Goal: Information Seeking & Learning: Learn about a topic

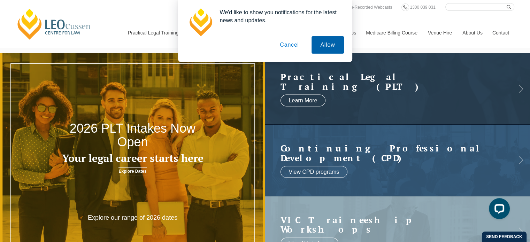
click at [326, 43] on button "Allow" at bounding box center [328, 44] width 32 height 17
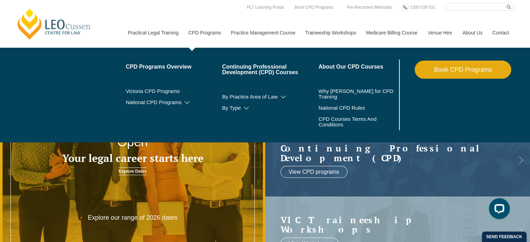
click at [213, 36] on link "CPD Programs" at bounding box center [204, 33] width 43 height 30
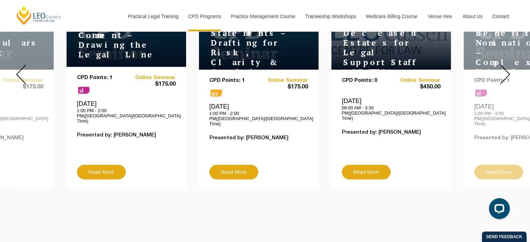
scroll to position [329, 0]
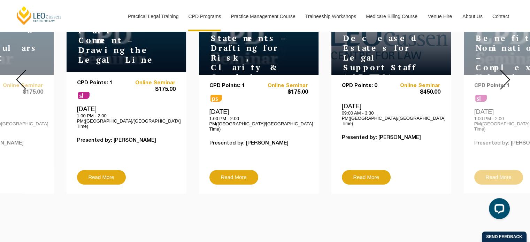
click at [504, 75] on img at bounding box center [505, 80] width 10 height 20
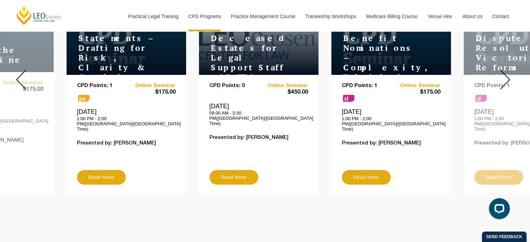
click at [504, 75] on img at bounding box center [505, 80] width 10 height 20
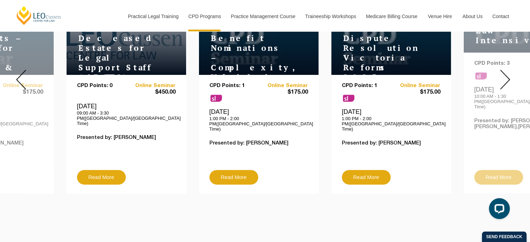
click at [504, 75] on img at bounding box center [505, 80] width 10 height 20
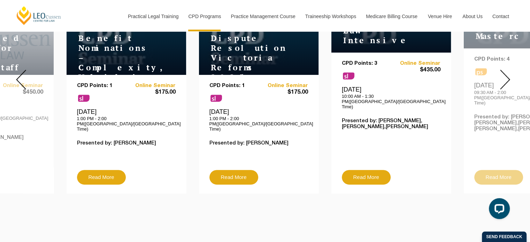
click at [504, 75] on img at bounding box center [505, 80] width 10 height 20
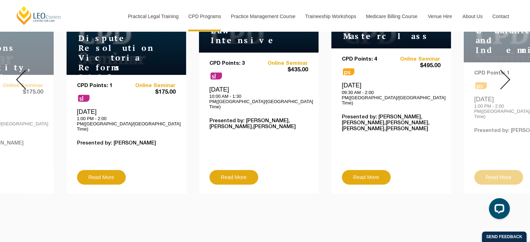
click at [504, 75] on img at bounding box center [505, 80] width 10 height 20
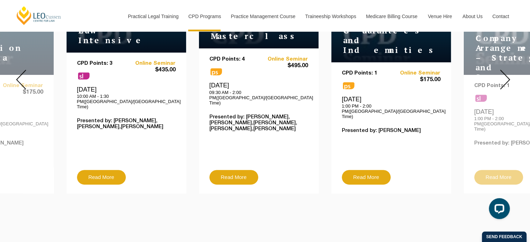
click at [504, 75] on img at bounding box center [505, 80] width 10 height 20
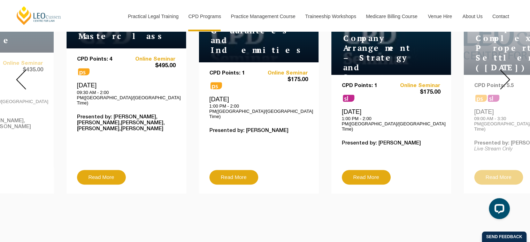
click at [504, 75] on img at bounding box center [505, 80] width 10 height 20
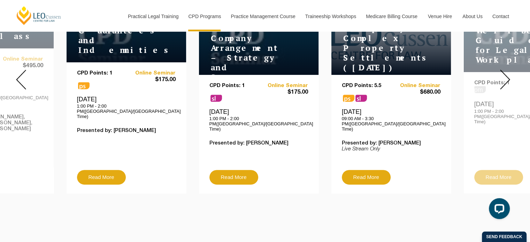
click at [14, 77] on div at bounding box center [21, 80] width 42 height 238
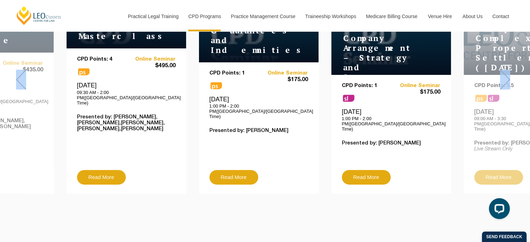
click at [14, 77] on div at bounding box center [21, 80] width 42 height 238
click at [19, 70] on img at bounding box center [21, 80] width 10 height 20
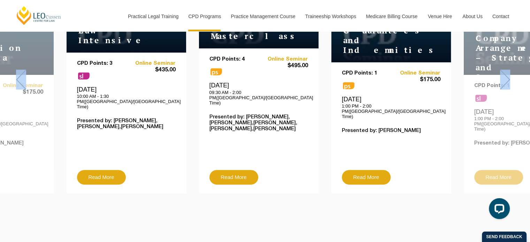
click at [19, 70] on img at bounding box center [21, 80] width 10 height 20
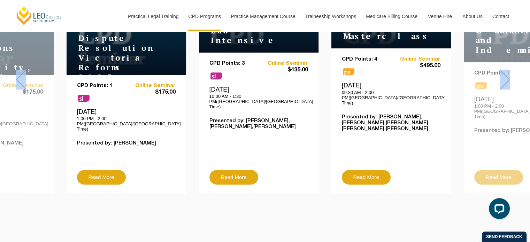
click at [19, 70] on img at bounding box center [21, 80] width 10 height 20
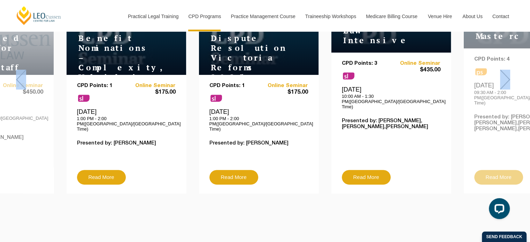
click at [19, 70] on img at bounding box center [21, 80] width 10 height 20
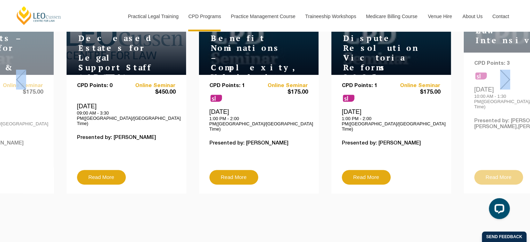
click at [19, 70] on img at bounding box center [21, 80] width 10 height 20
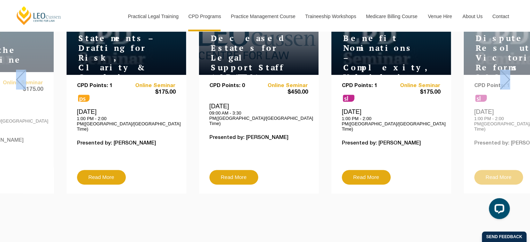
click at [19, 70] on img at bounding box center [21, 80] width 10 height 20
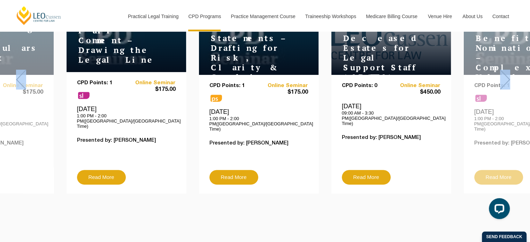
click at [19, 70] on img at bounding box center [21, 80] width 10 height 20
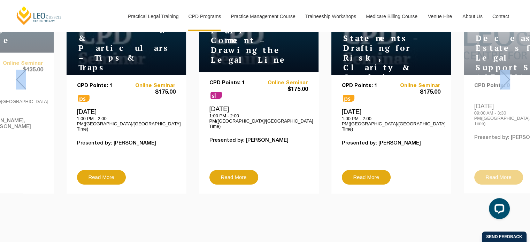
click at [19, 70] on img at bounding box center [21, 80] width 10 height 20
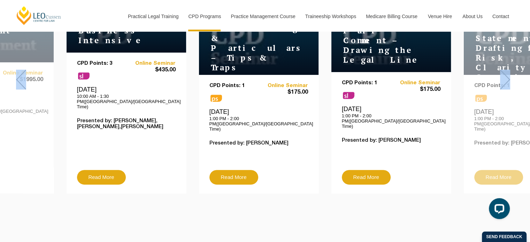
click at [19, 70] on img at bounding box center [21, 80] width 10 height 20
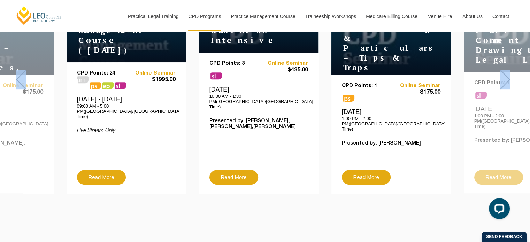
click at [19, 70] on img at bounding box center [21, 80] width 10 height 20
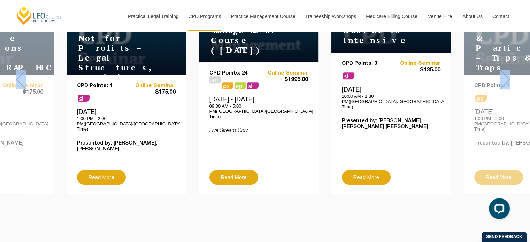
click at [19, 70] on img at bounding box center [21, 80] width 10 height 20
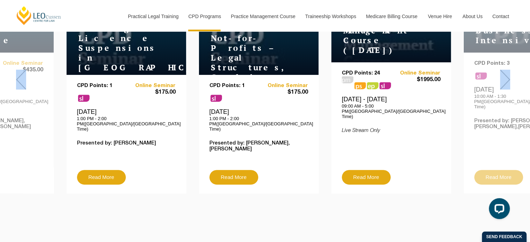
click at [19, 70] on img at bounding box center [21, 80] width 10 height 20
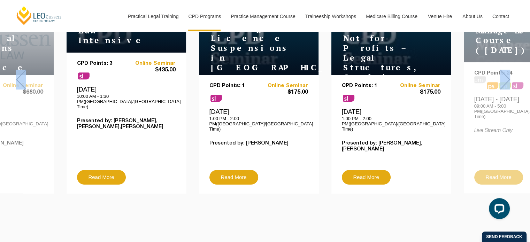
click at [19, 70] on img at bounding box center [21, 80] width 10 height 20
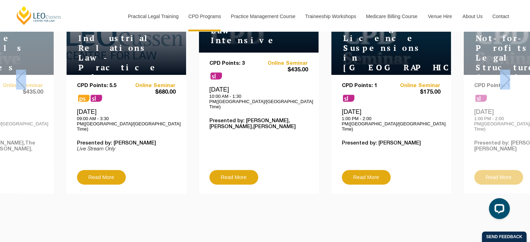
click at [19, 70] on img at bounding box center [21, 80] width 10 height 20
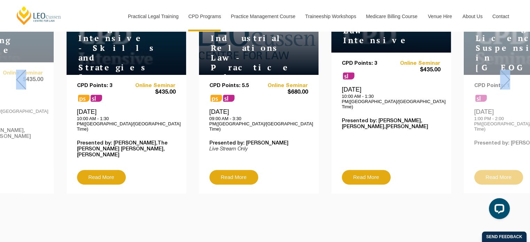
click at [19, 70] on img at bounding box center [21, 80] width 10 height 20
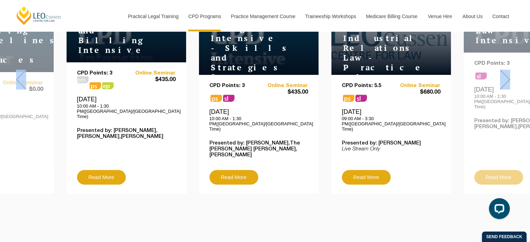
click at [19, 70] on img at bounding box center [21, 80] width 10 height 20
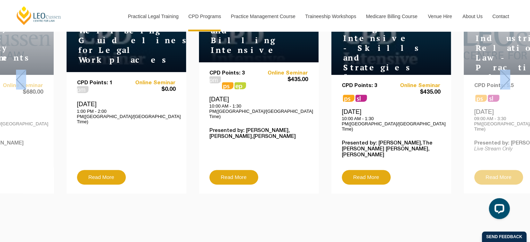
click at [19, 70] on img at bounding box center [21, 80] width 10 height 20
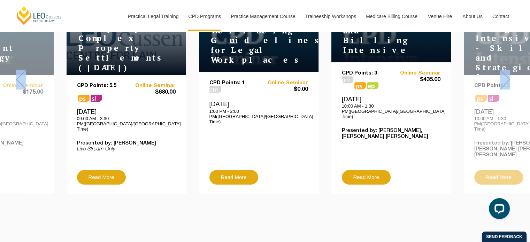
click at [19, 70] on img at bounding box center [21, 80] width 10 height 20
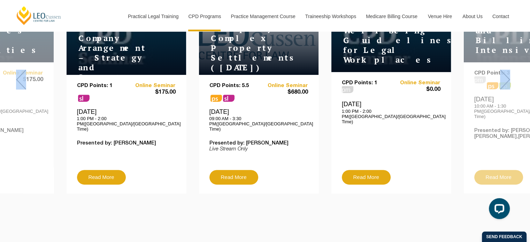
click at [19, 70] on img at bounding box center [21, 80] width 10 height 20
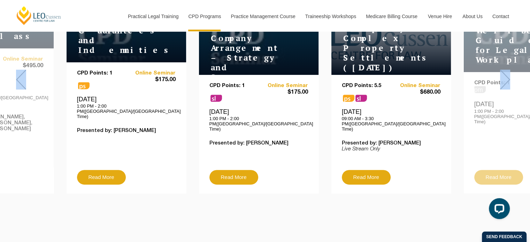
click at [19, 70] on img at bounding box center [21, 80] width 10 height 20
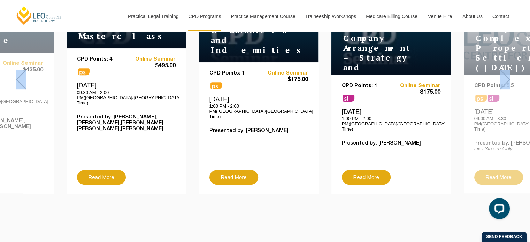
click at [19, 70] on img at bounding box center [21, 80] width 10 height 20
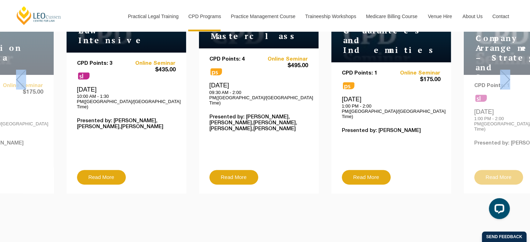
click at [19, 70] on img at bounding box center [21, 80] width 10 height 20
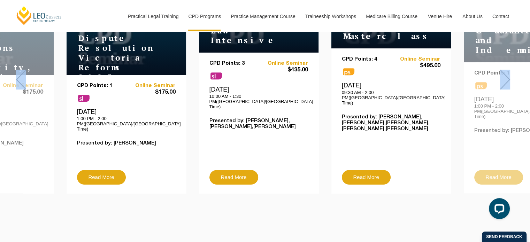
click at [19, 70] on img at bounding box center [21, 80] width 10 height 20
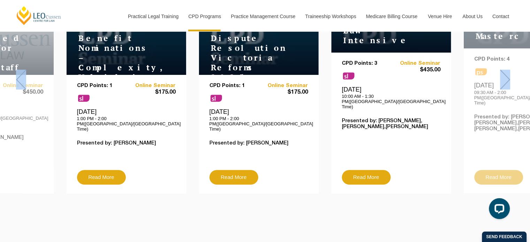
click at [19, 70] on img at bounding box center [21, 80] width 10 height 20
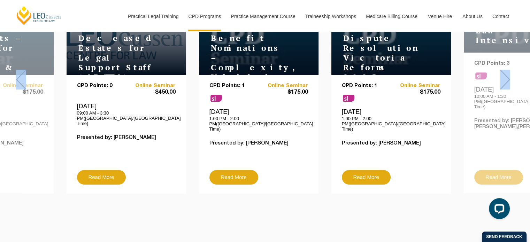
click at [19, 70] on img at bounding box center [21, 80] width 10 height 20
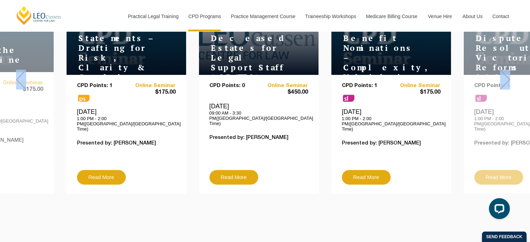
click at [19, 70] on img at bounding box center [21, 80] width 10 height 20
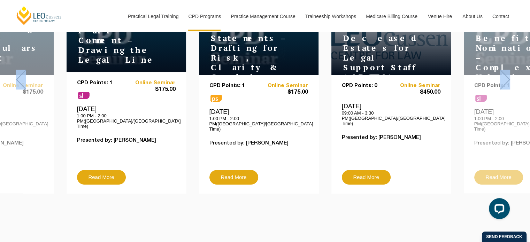
click at [19, 70] on img at bounding box center [21, 80] width 10 height 20
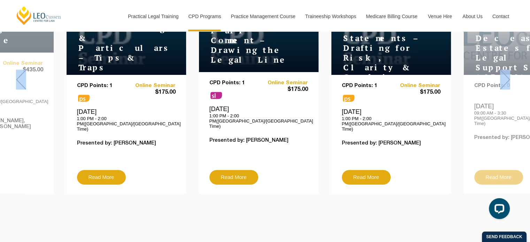
click at [19, 70] on img at bounding box center [21, 80] width 10 height 20
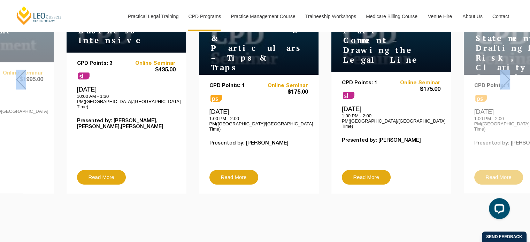
click at [19, 70] on img at bounding box center [21, 80] width 10 height 20
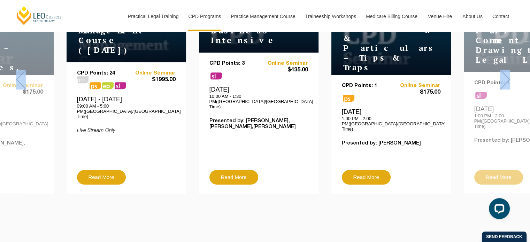
click at [19, 70] on img at bounding box center [21, 80] width 10 height 20
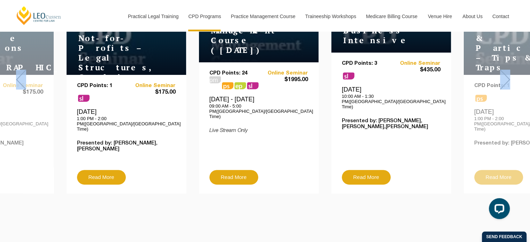
click at [19, 70] on img at bounding box center [21, 80] width 10 height 20
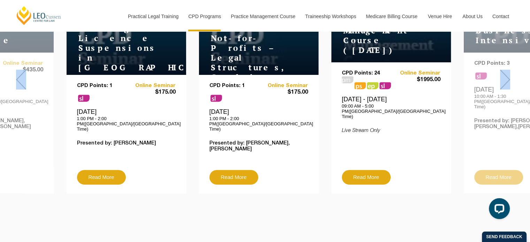
click at [19, 70] on img at bounding box center [21, 80] width 10 height 20
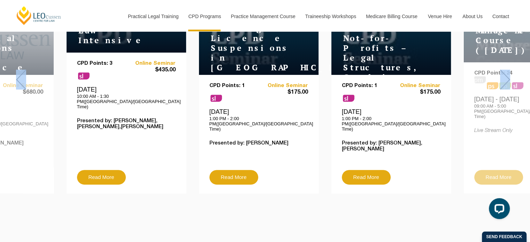
click at [19, 70] on img at bounding box center [21, 80] width 10 height 20
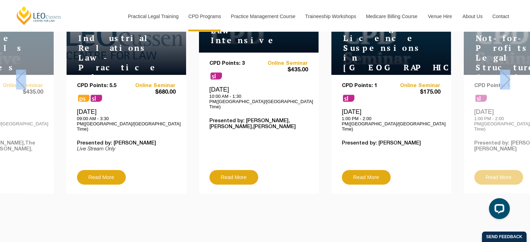
click at [19, 70] on img at bounding box center [21, 80] width 10 height 20
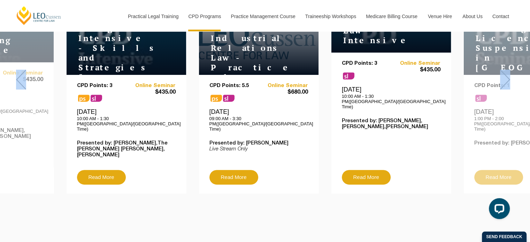
click at [19, 70] on img at bounding box center [21, 80] width 10 height 20
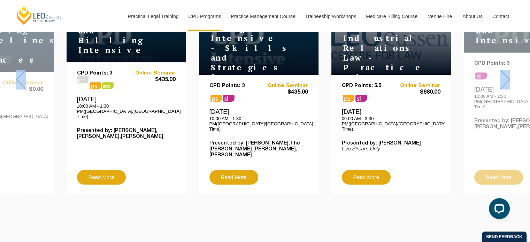
click at [19, 70] on img at bounding box center [21, 80] width 10 height 20
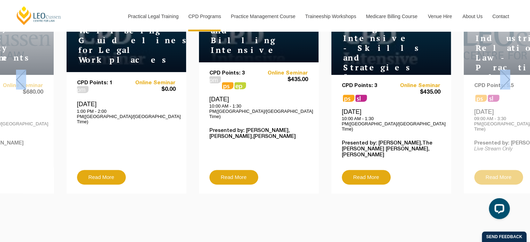
click at [19, 70] on img at bounding box center [21, 80] width 10 height 20
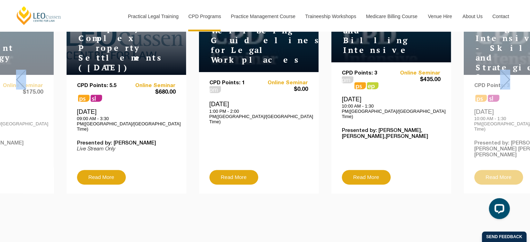
click at [19, 70] on img at bounding box center [21, 80] width 10 height 20
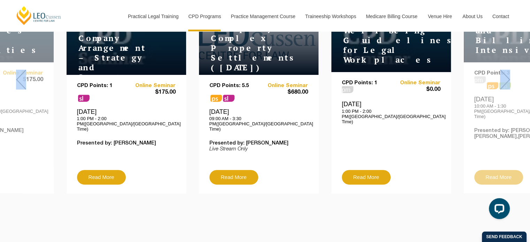
click at [19, 70] on img at bounding box center [21, 80] width 10 height 20
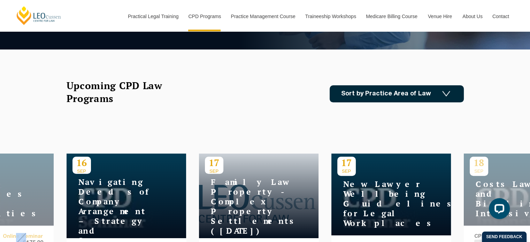
scroll to position [163, 0]
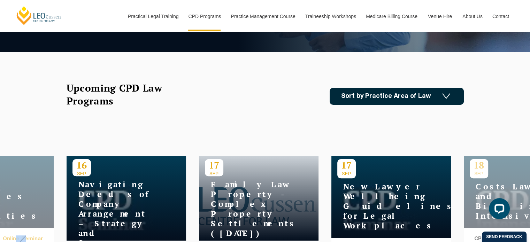
click at [434, 90] on link "Sort by Practice Area of Law" at bounding box center [397, 96] width 134 height 17
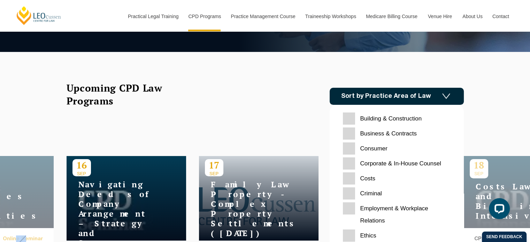
click at [434, 90] on link "Sort by Practice Area of Law" at bounding box center [397, 96] width 134 height 17
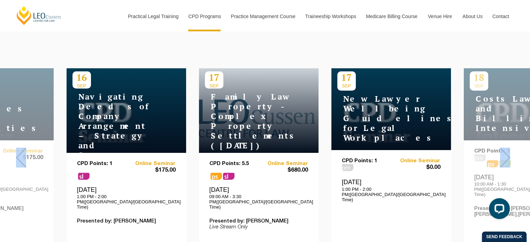
scroll to position [264, 0]
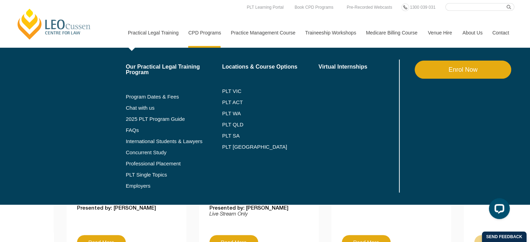
click at [165, 30] on link "Practical Legal Training" at bounding box center [153, 33] width 61 height 30
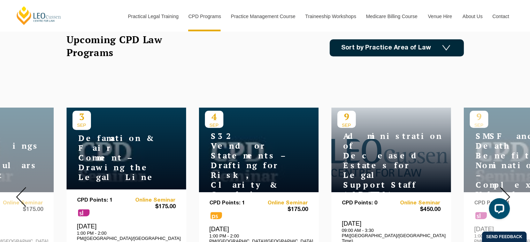
click at [19, 194] on img at bounding box center [21, 197] width 10 height 20
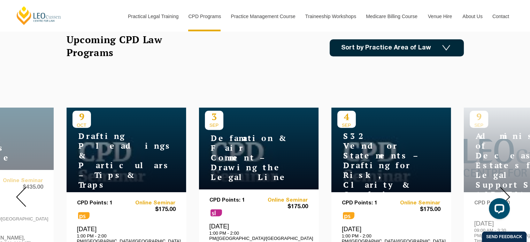
click at [19, 194] on img at bounding box center [21, 197] width 10 height 20
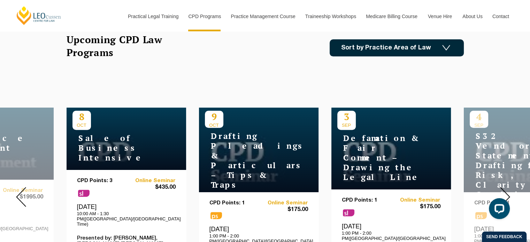
click at [19, 194] on img at bounding box center [21, 197] width 10 height 20
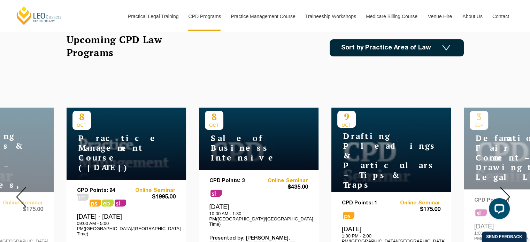
click at [19, 194] on img at bounding box center [21, 197] width 10 height 20
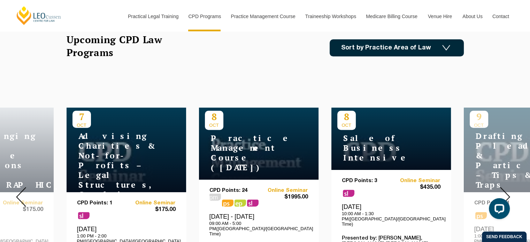
click at [19, 194] on img at bounding box center [21, 197] width 10 height 20
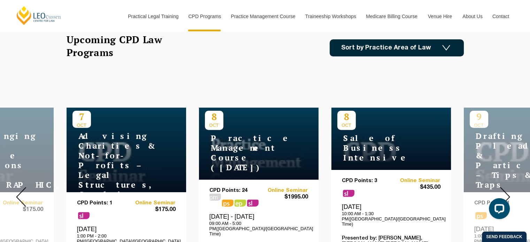
click at [19, 194] on img at bounding box center [21, 197] width 10 height 20
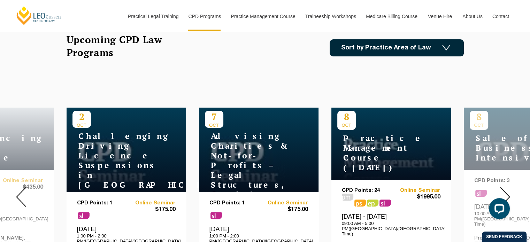
click at [19, 194] on img at bounding box center [21, 197] width 10 height 20
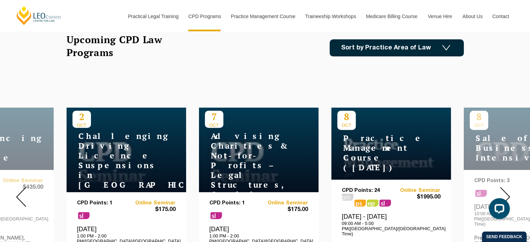
click at [19, 194] on img at bounding box center [21, 197] width 10 height 20
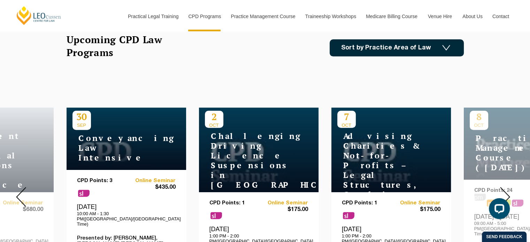
click at [19, 194] on img at bounding box center [21, 197] width 10 height 20
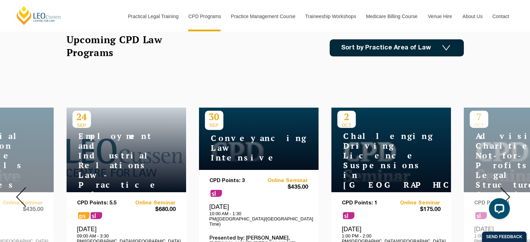
click at [19, 194] on img at bounding box center [21, 197] width 10 height 20
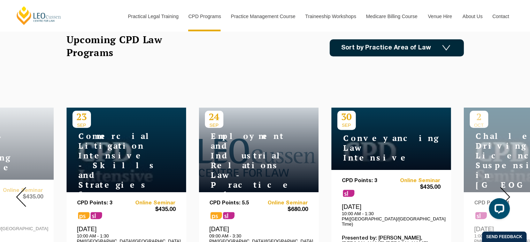
click at [19, 194] on img at bounding box center [21, 197] width 10 height 20
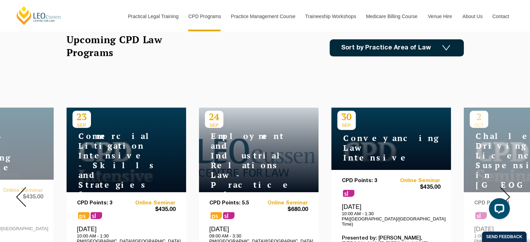
click at [19, 194] on img at bounding box center [21, 197] width 10 height 20
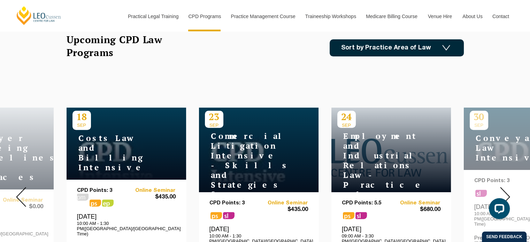
click at [19, 194] on img at bounding box center [21, 197] width 10 height 20
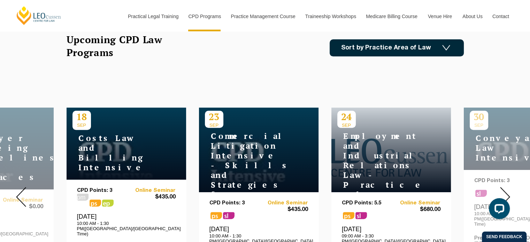
click at [19, 194] on img at bounding box center [21, 197] width 10 height 20
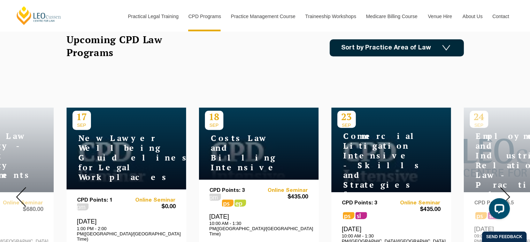
click at [19, 194] on img at bounding box center [21, 197] width 10 height 20
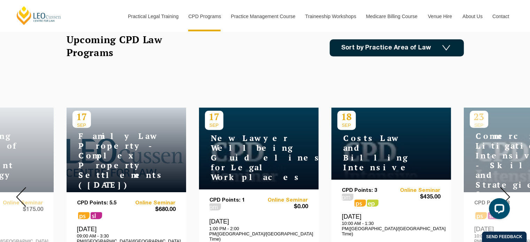
click at [19, 194] on img at bounding box center [21, 197] width 10 height 20
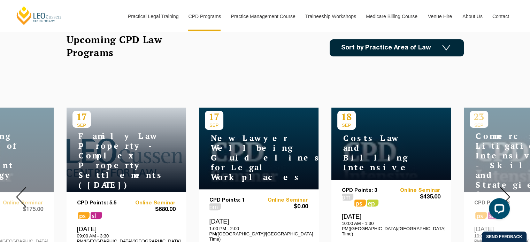
click at [19, 194] on img at bounding box center [21, 197] width 10 height 20
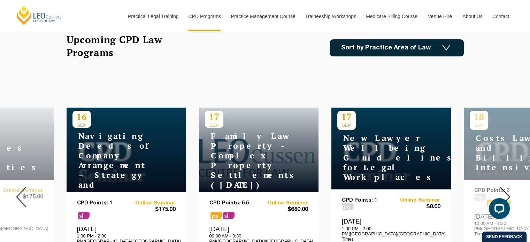
click at [19, 194] on img at bounding box center [21, 197] width 10 height 20
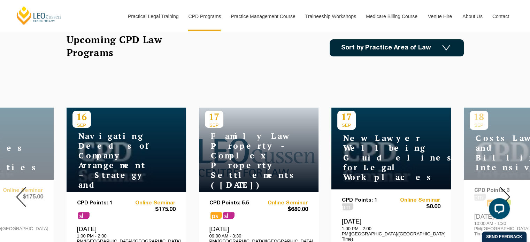
click at [19, 194] on img at bounding box center [21, 197] width 10 height 20
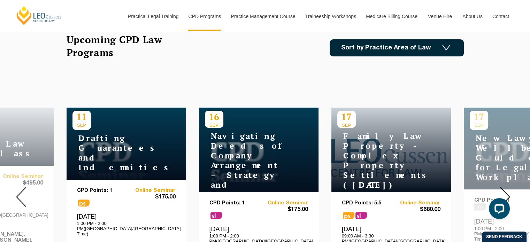
click at [19, 194] on img at bounding box center [21, 197] width 10 height 20
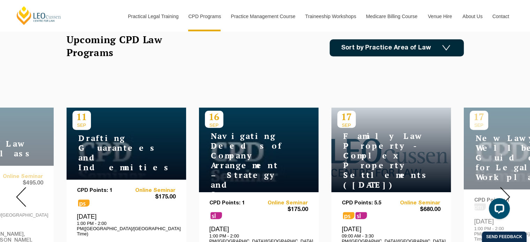
click at [19, 194] on img at bounding box center [21, 197] width 10 height 20
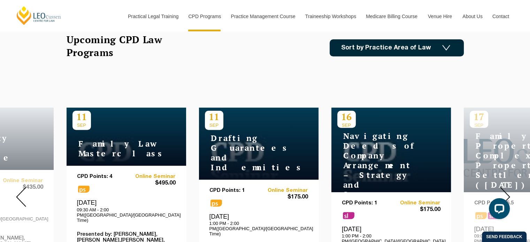
click at [19, 194] on img at bounding box center [21, 197] width 10 height 20
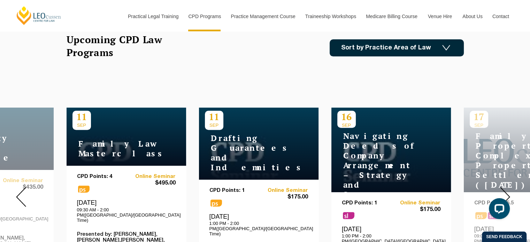
click at [19, 194] on img at bounding box center [21, 197] width 10 height 20
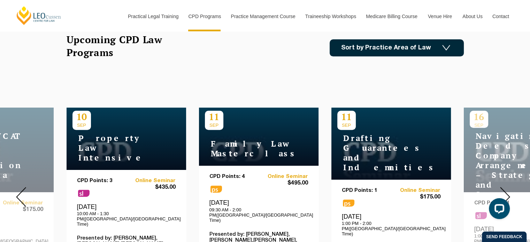
click at [19, 194] on img at bounding box center [21, 197] width 10 height 20
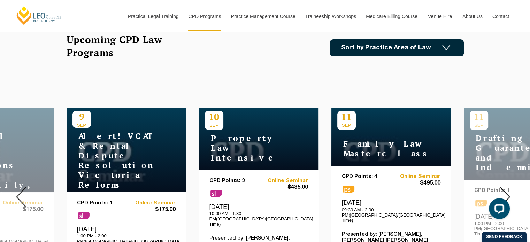
click at [19, 194] on img at bounding box center [21, 197] width 10 height 20
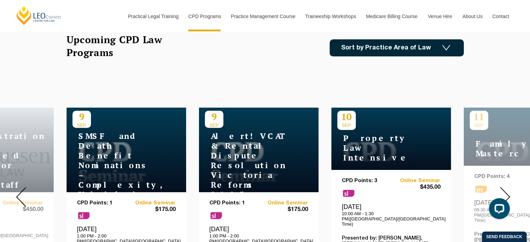
click at [19, 194] on img at bounding box center [21, 197] width 10 height 20
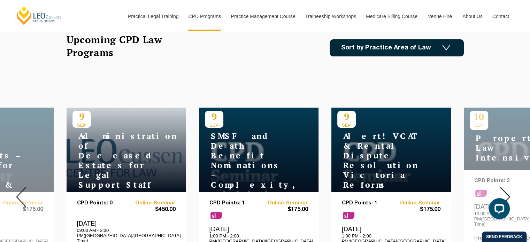
click at [19, 194] on img at bounding box center [21, 197] width 10 height 20
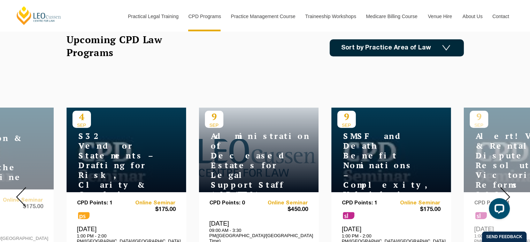
click at [19, 194] on img at bounding box center [21, 197] width 10 height 20
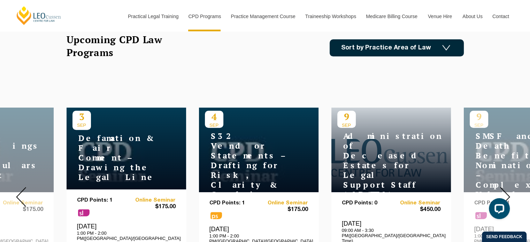
click at [19, 194] on img at bounding box center [21, 197] width 10 height 20
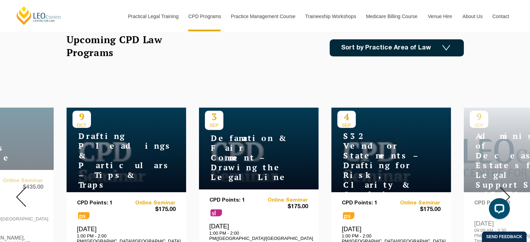
click at [19, 194] on img at bounding box center [21, 197] width 10 height 20
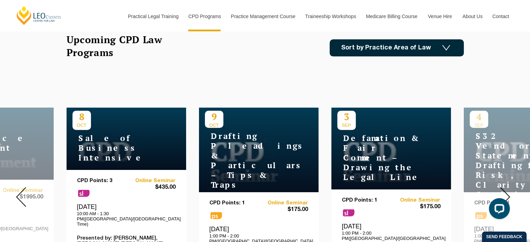
click at [19, 194] on img at bounding box center [21, 197] width 10 height 20
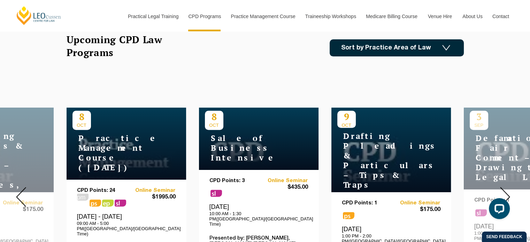
click at [19, 194] on img at bounding box center [21, 197] width 10 height 20
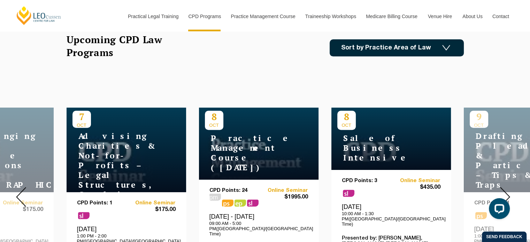
click at [19, 194] on img at bounding box center [21, 197] width 10 height 20
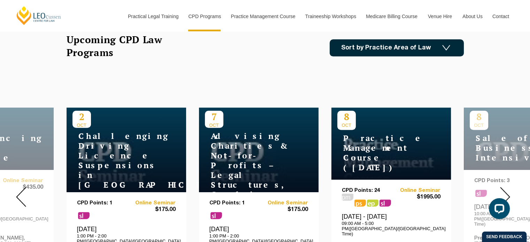
click at [19, 194] on img at bounding box center [21, 197] width 10 height 20
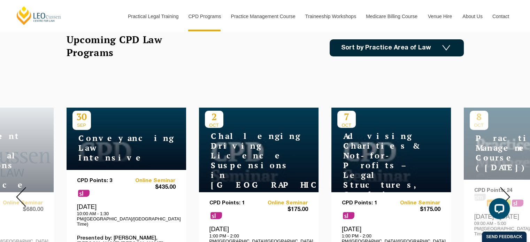
click at [19, 194] on img at bounding box center [21, 197] width 10 height 20
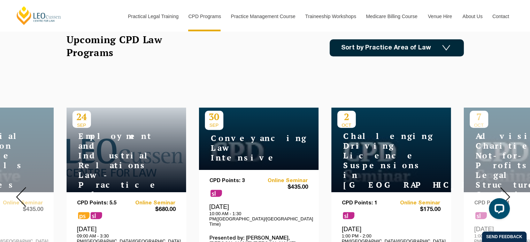
click at [19, 194] on img at bounding box center [21, 197] width 10 height 20
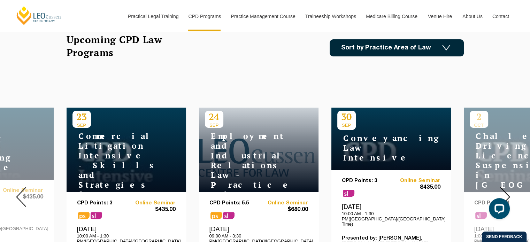
click at [19, 194] on img at bounding box center [21, 197] width 10 height 20
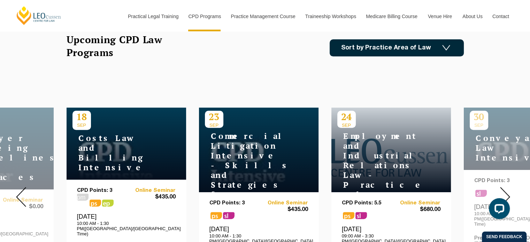
click at [19, 194] on img at bounding box center [21, 197] width 10 height 20
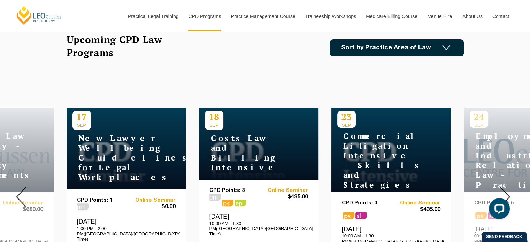
click at [19, 194] on img at bounding box center [21, 197] width 10 height 20
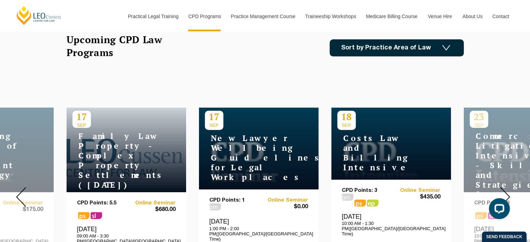
click at [19, 194] on img at bounding box center [21, 197] width 10 height 20
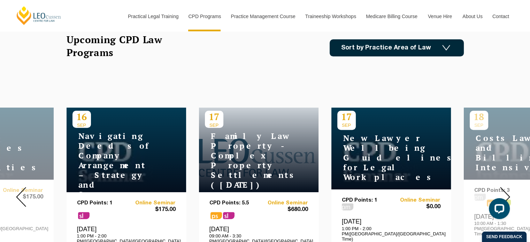
click at [19, 194] on img at bounding box center [21, 197] width 10 height 20
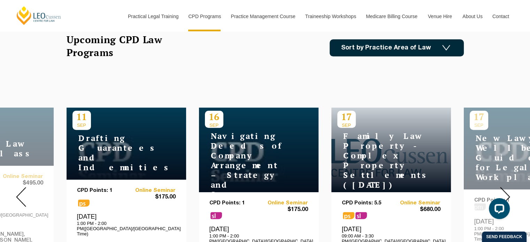
click at [19, 194] on img at bounding box center [21, 197] width 10 height 20
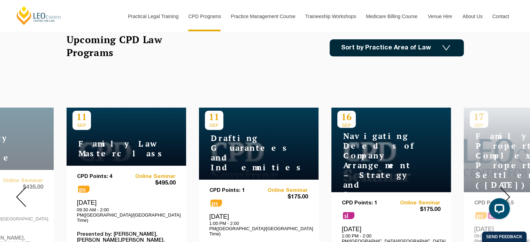
click at [19, 194] on img at bounding box center [21, 197] width 10 height 20
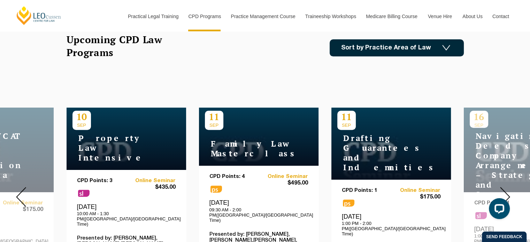
click at [19, 194] on img at bounding box center [21, 197] width 10 height 20
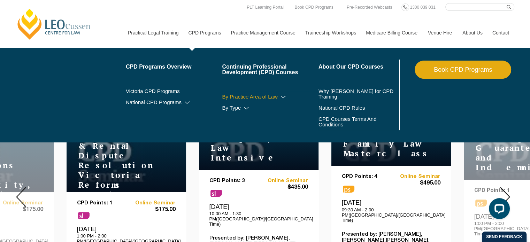
click at [279, 96] on link "By Practice Area of Law" at bounding box center [270, 97] width 97 height 6
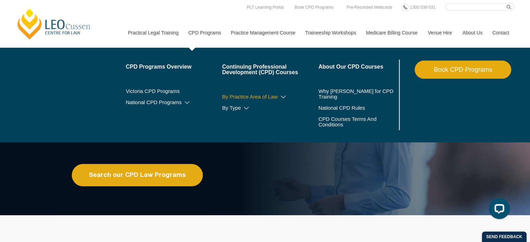
click at [279, 96] on link "By Practice Area of Law" at bounding box center [270, 97] width 97 height 6
click at [243, 108] on icon at bounding box center [246, 108] width 7 height 5
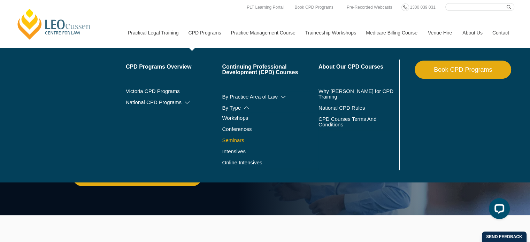
click at [236, 140] on link "Seminars" at bounding box center [261, 141] width 79 height 6
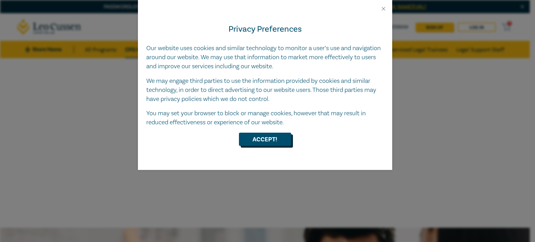
click at [261, 139] on button "Accept!" at bounding box center [265, 139] width 52 height 13
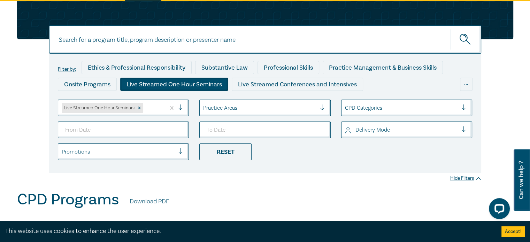
scroll to position [52, 0]
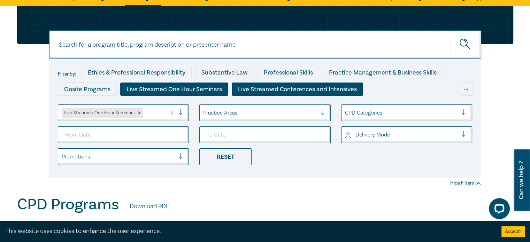
click at [277, 89] on div "Live Streamed Conferences and Intensives" at bounding box center [297, 89] width 131 height 13
